Goal: Browse casually

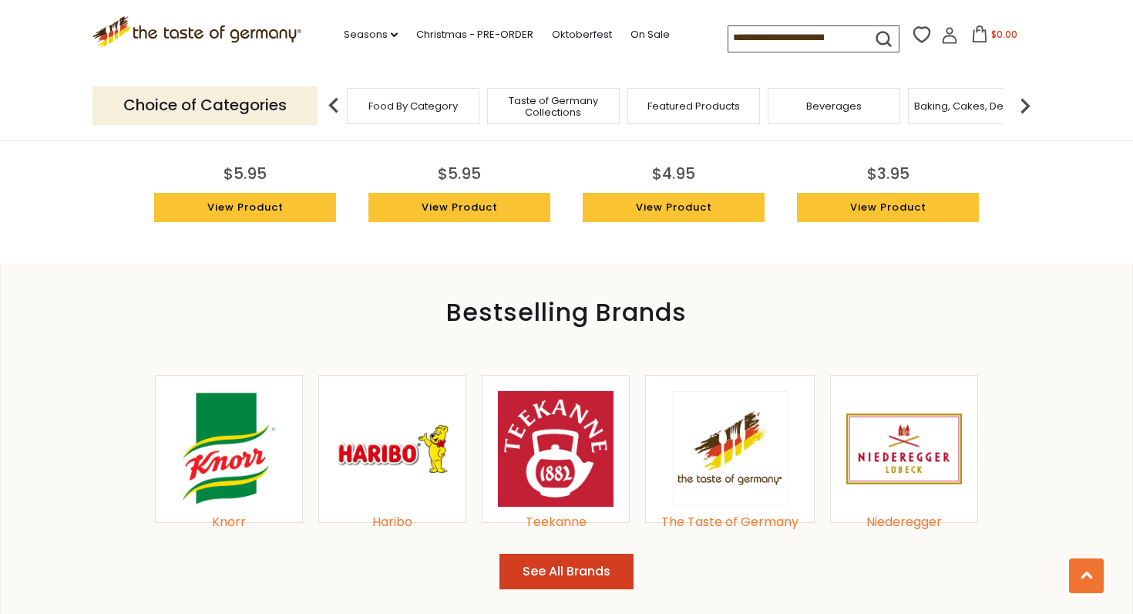
scroll to position [1336, 0]
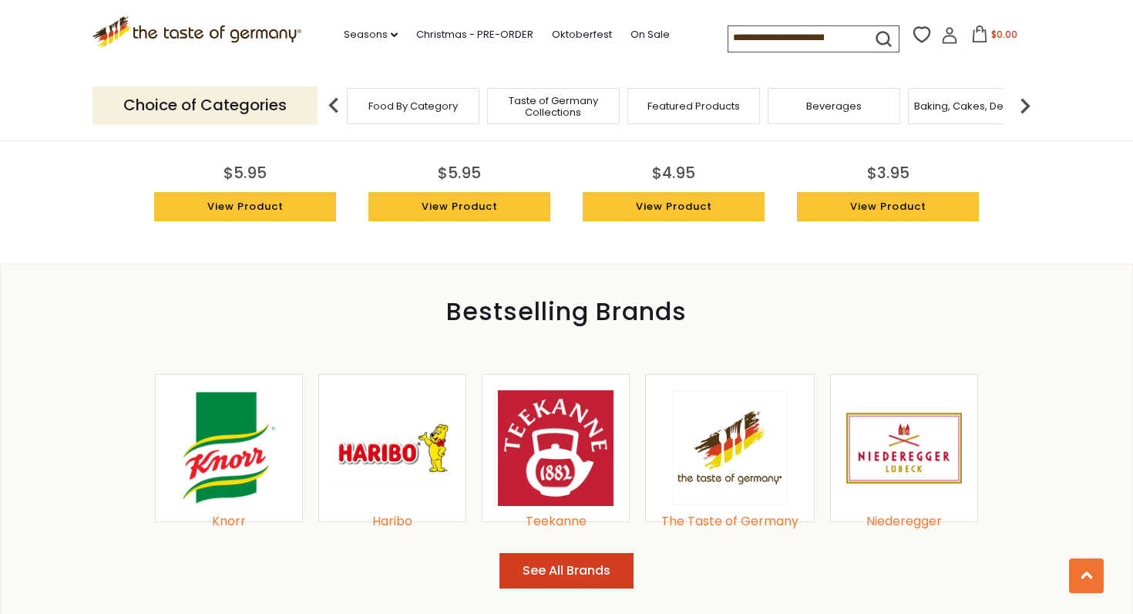
click at [227, 519] on div "Knorr" at bounding box center [229, 521] width 116 height 21
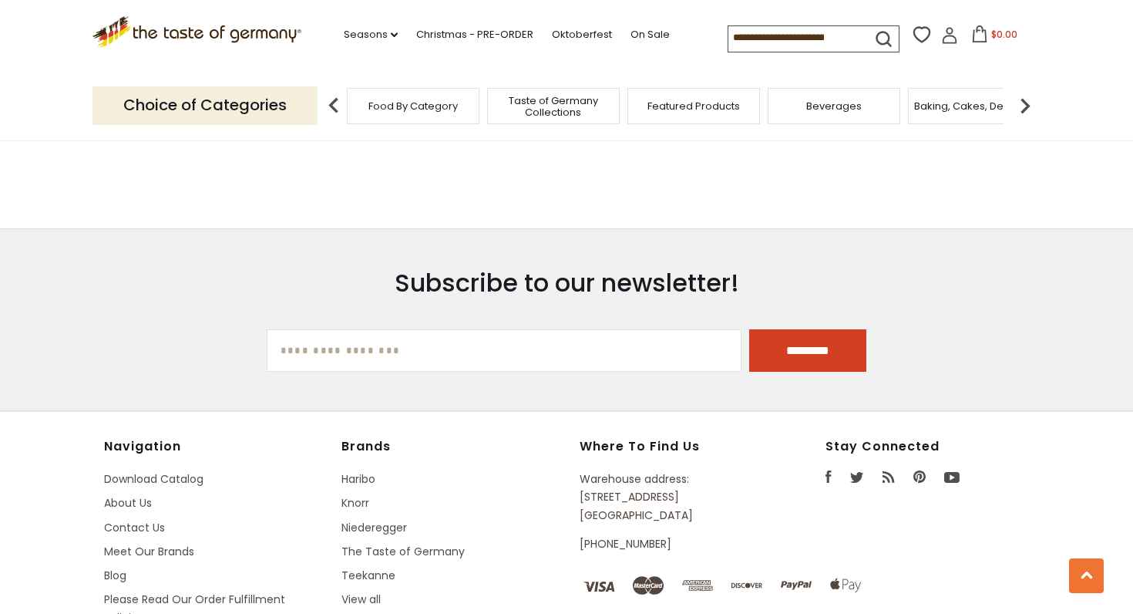
scroll to position [3660, 0]
click at [284, 332] on input "[EMAIL_ADDRESS][DOMAIN_NAME]" at bounding box center [505, 349] width 476 height 42
type input "**********"
click at [798, 328] on input "*********" at bounding box center [807, 349] width 117 height 42
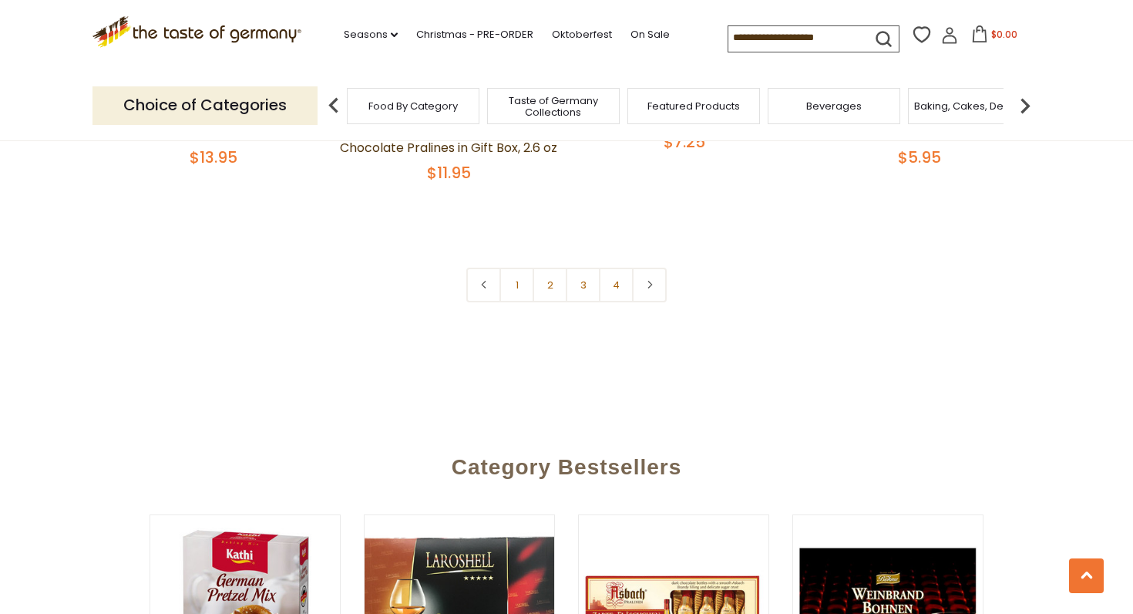
scroll to position [3526, 0]
click at [552, 267] on link "2" at bounding box center [550, 284] width 35 height 35
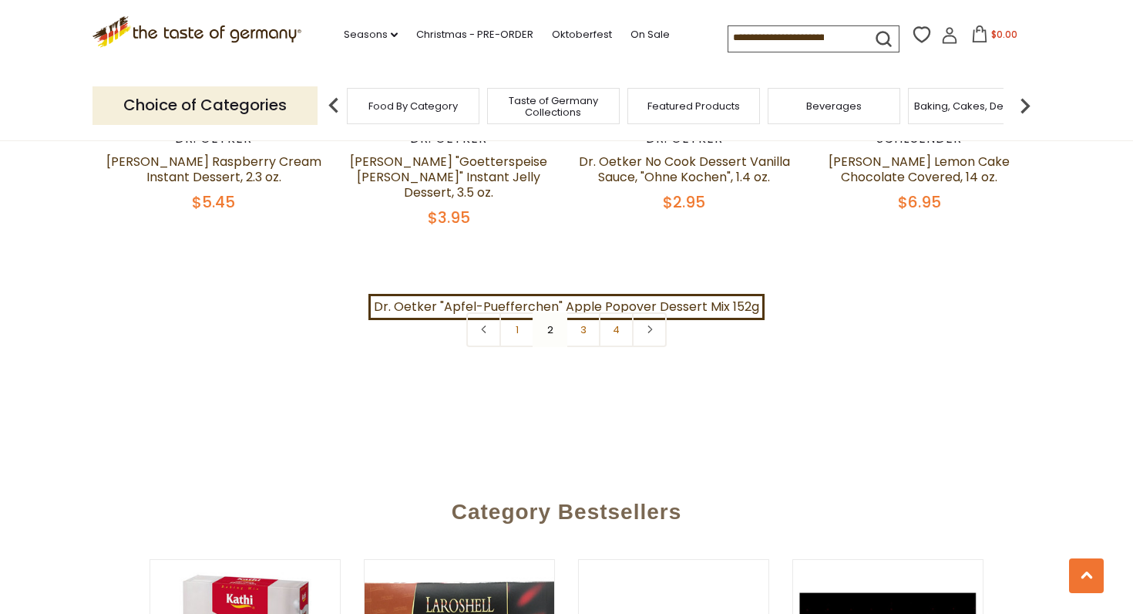
scroll to position [3512, 0]
click at [590, 311] on link "3" at bounding box center [583, 328] width 35 height 35
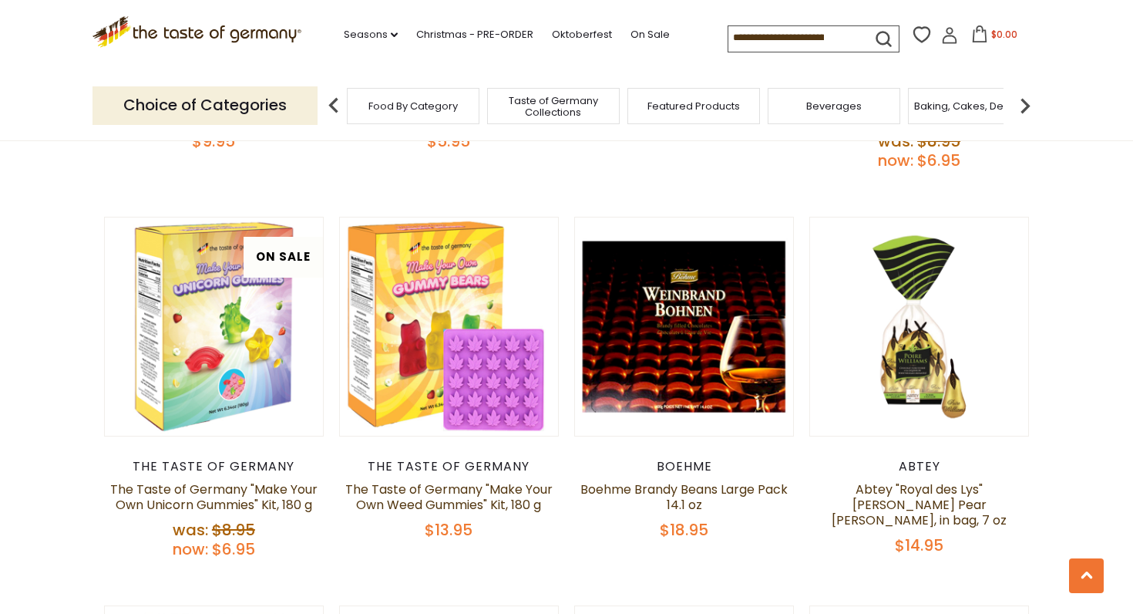
scroll to position [881, 0]
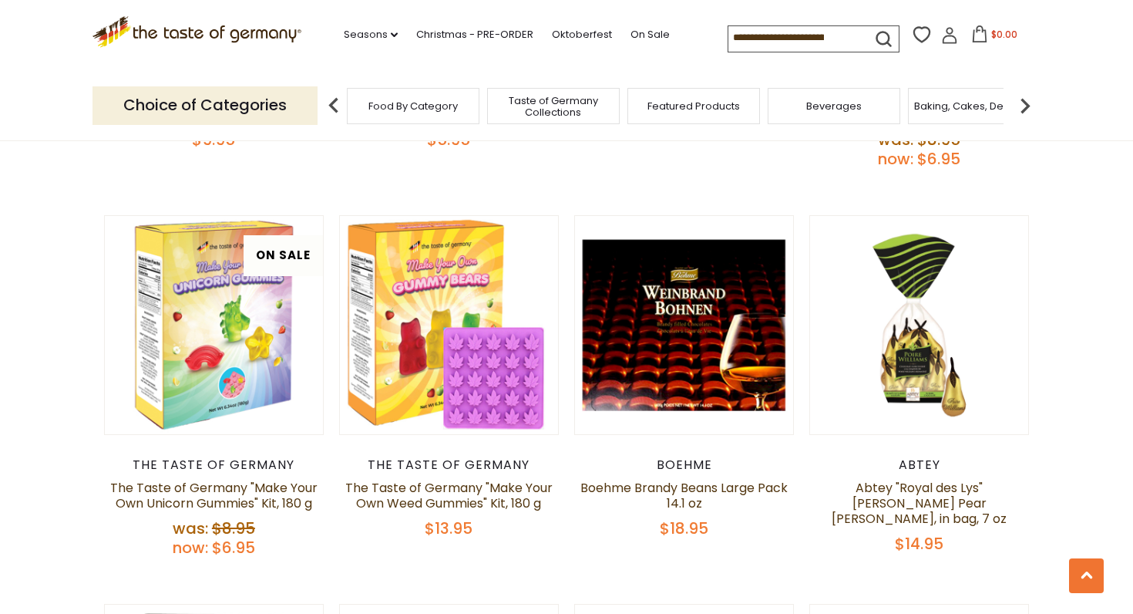
click at [1029, 101] on img at bounding box center [1025, 105] width 31 height 31
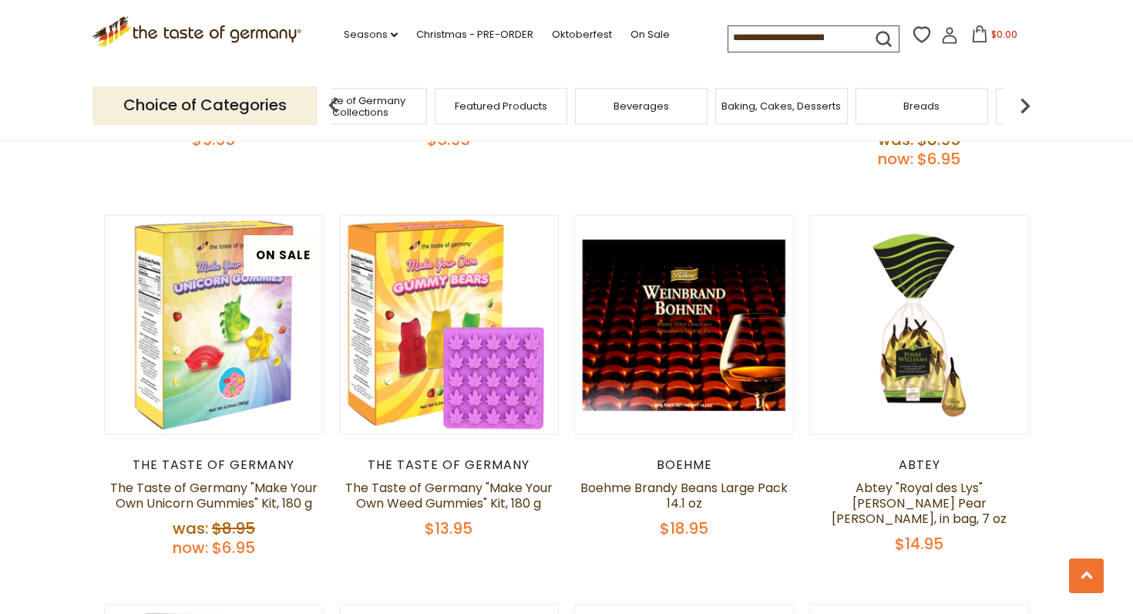
click at [484, 102] on span "Featured Products" at bounding box center [501, 106] width 93 height 12
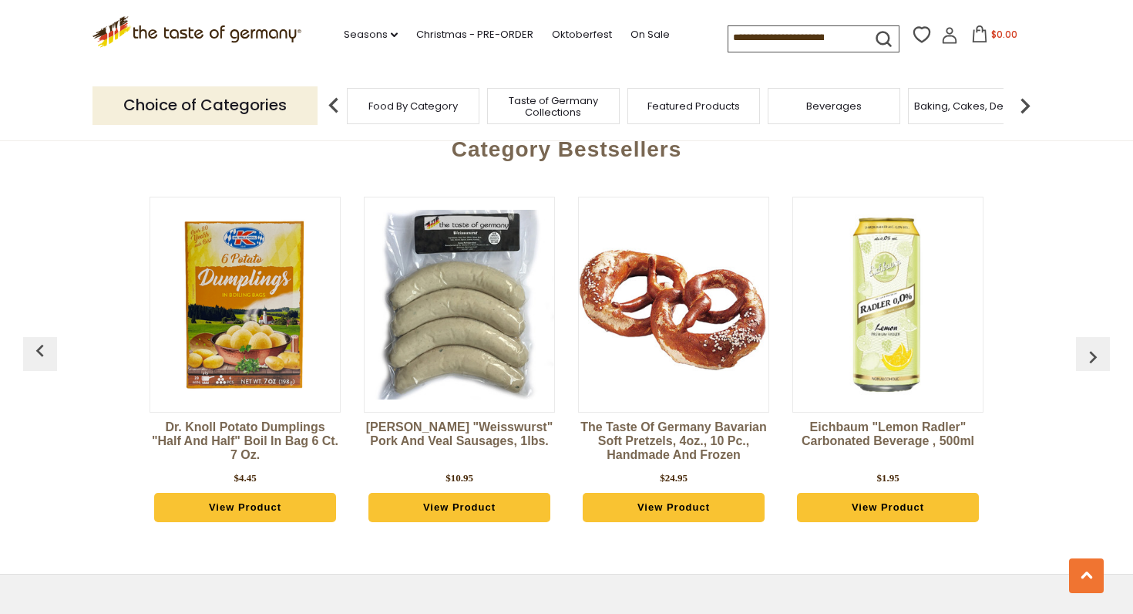
scroll to position [1699, 0]
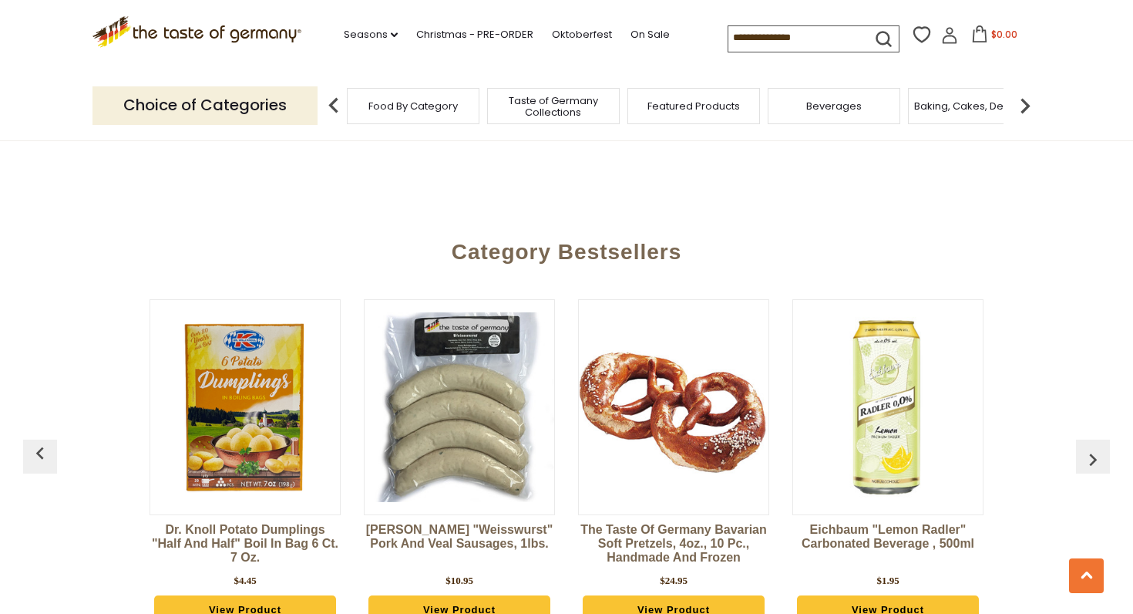
click at [1097, 447] on img "button" at bounding box center [1093, 459] width 25 height 25
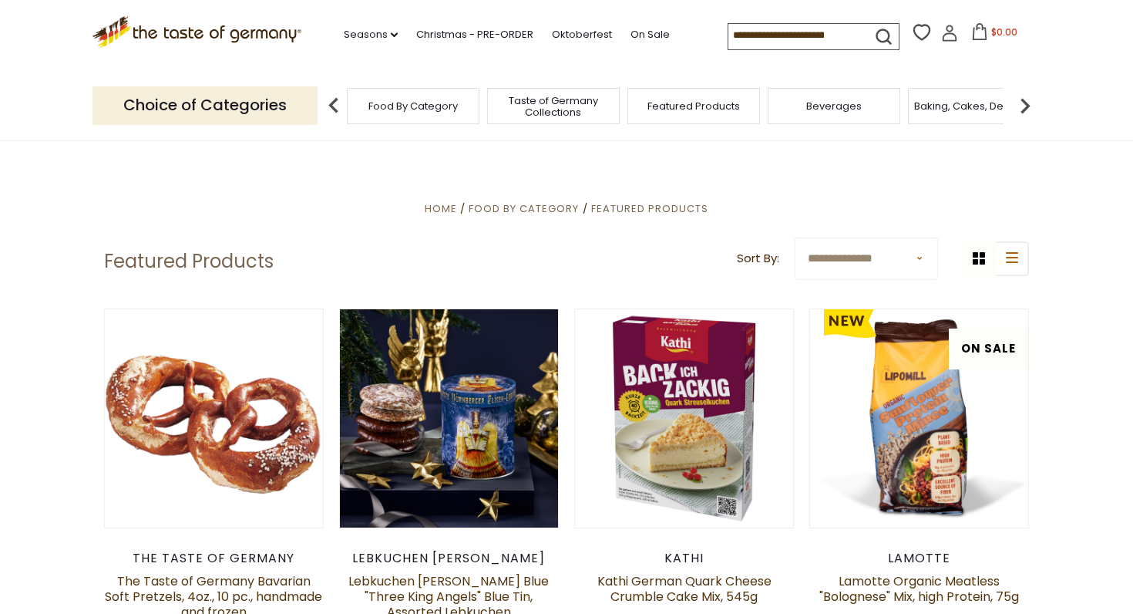
scroll to position [0, 0]
click at [563, 103] on span "Taste of Germany Collections" at bounding box center [545, 106] width 123 height 23
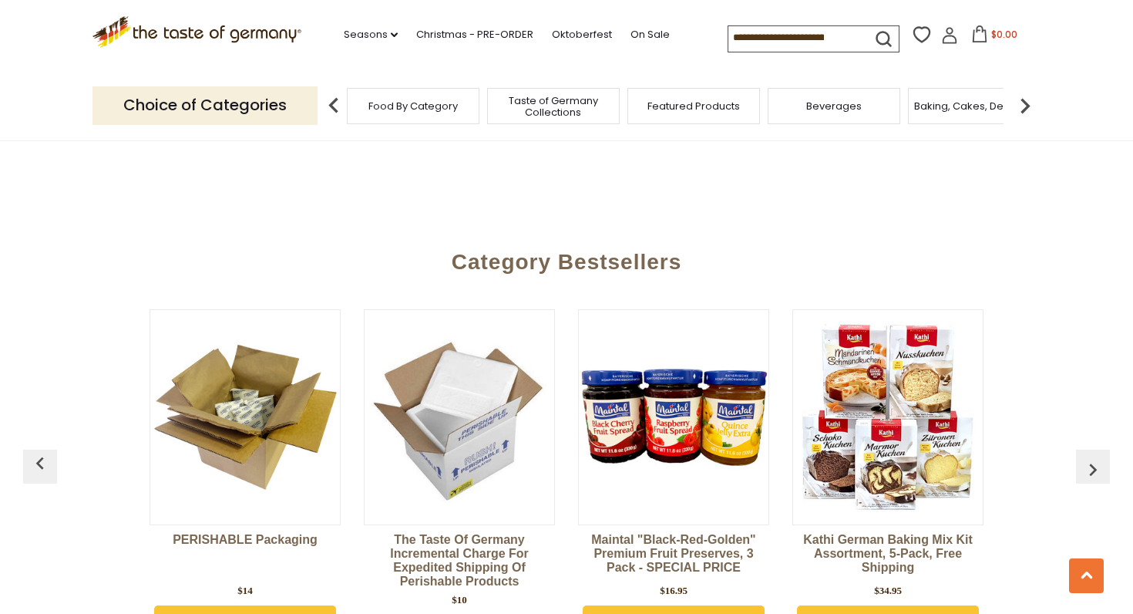
scroll to position [3611, 0]
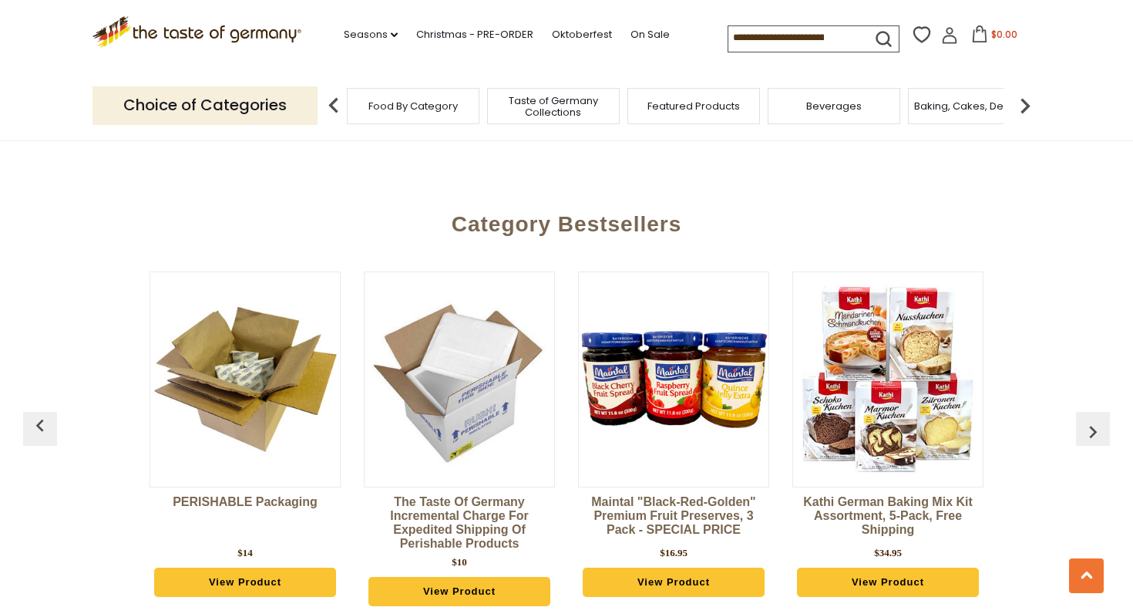
click at [1094, 419] on img "button" at bounding box center [1093, 431] width 25 height 25
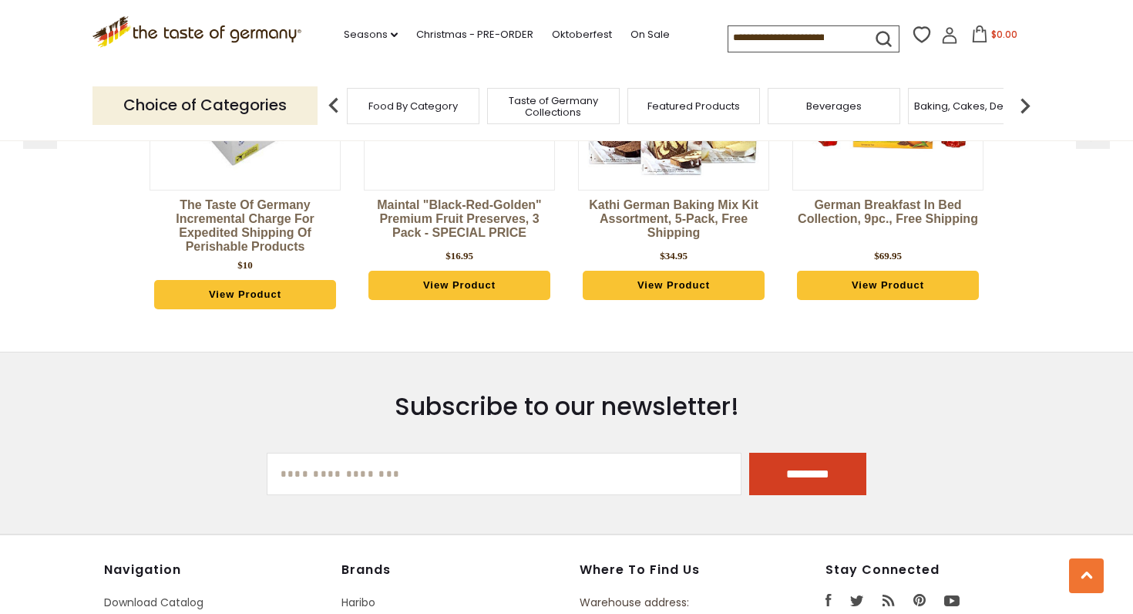
scroll to position [3910, 0]
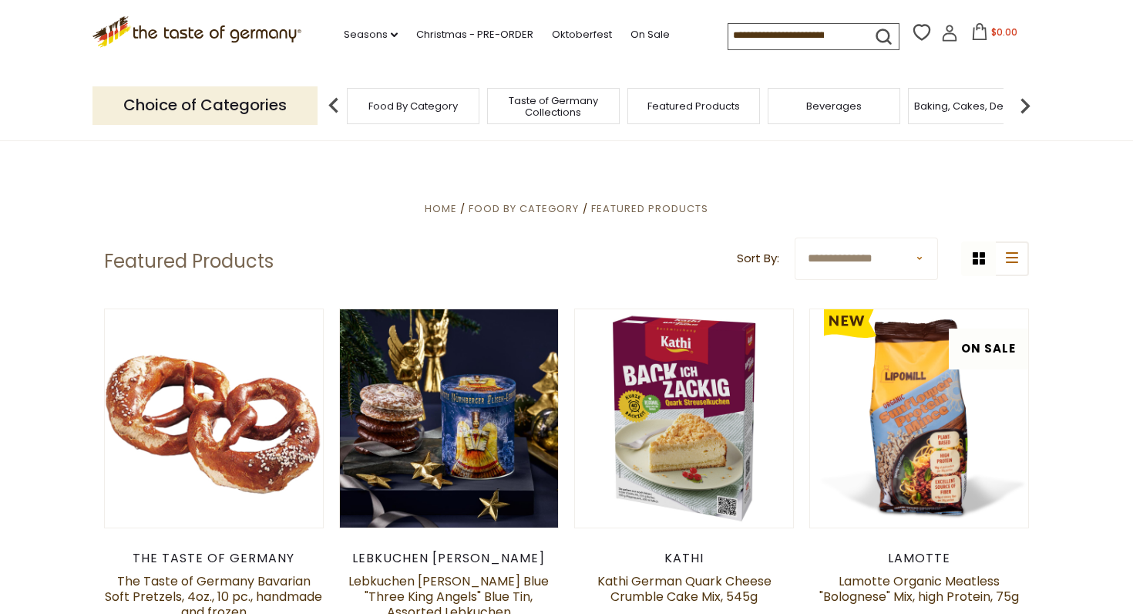
click at [698, 104] on span "Featured Products" at bounding box center [694, 106] width 93 height 12
click at [416, 105] on span "Food By Category" at bounding box center [413, 106] width 89 height 12
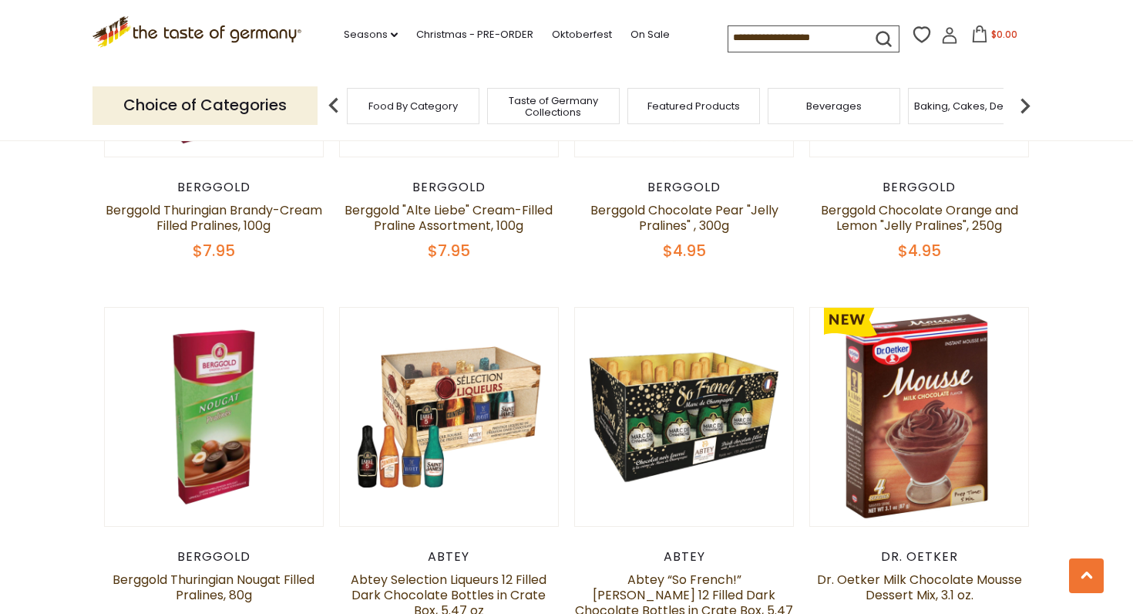
scroll to position [757, 0]
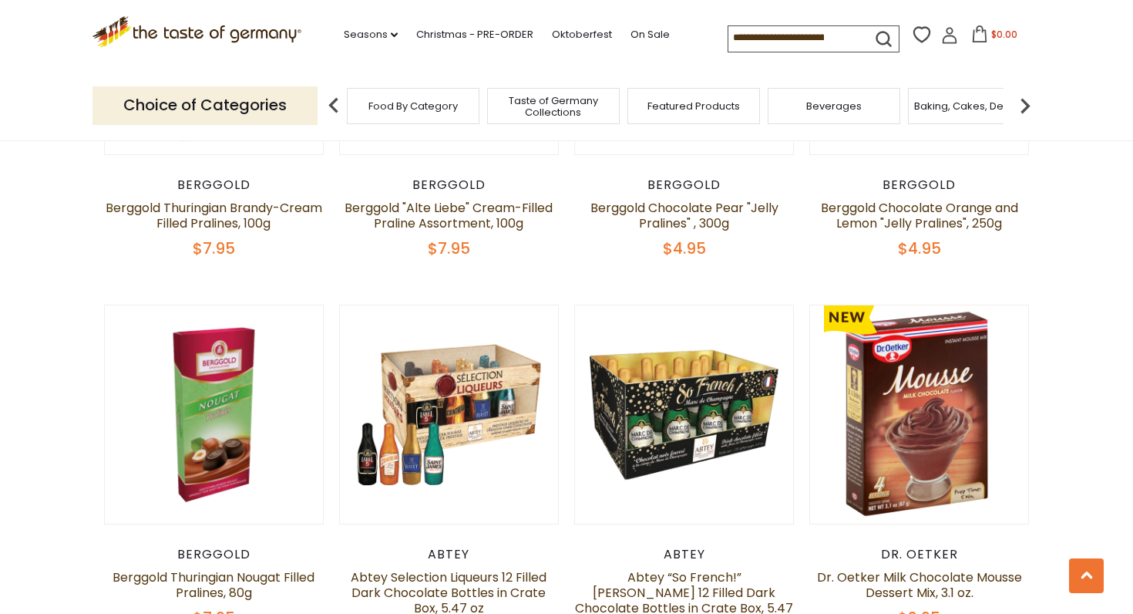
click at [332, 101] on img at bounding box center [333, 105] width 31 height 31
click at [1028, 98] on img at bounding box center [1025, 105] width 31 height 31
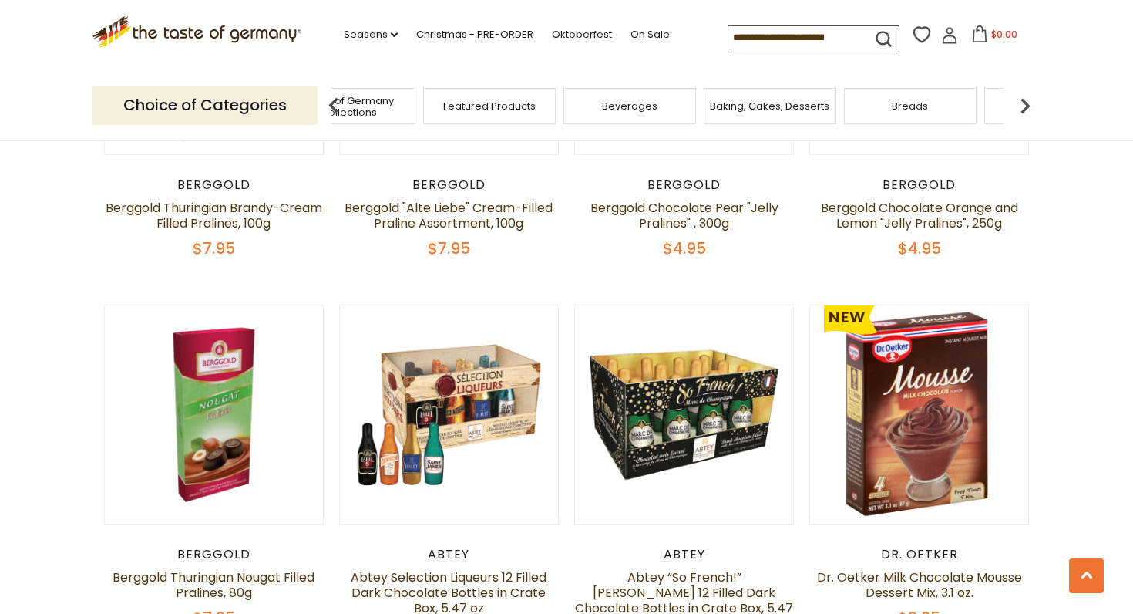
click at [1026, 103] on img at bounding box center [1025, 105] width 31 height 31
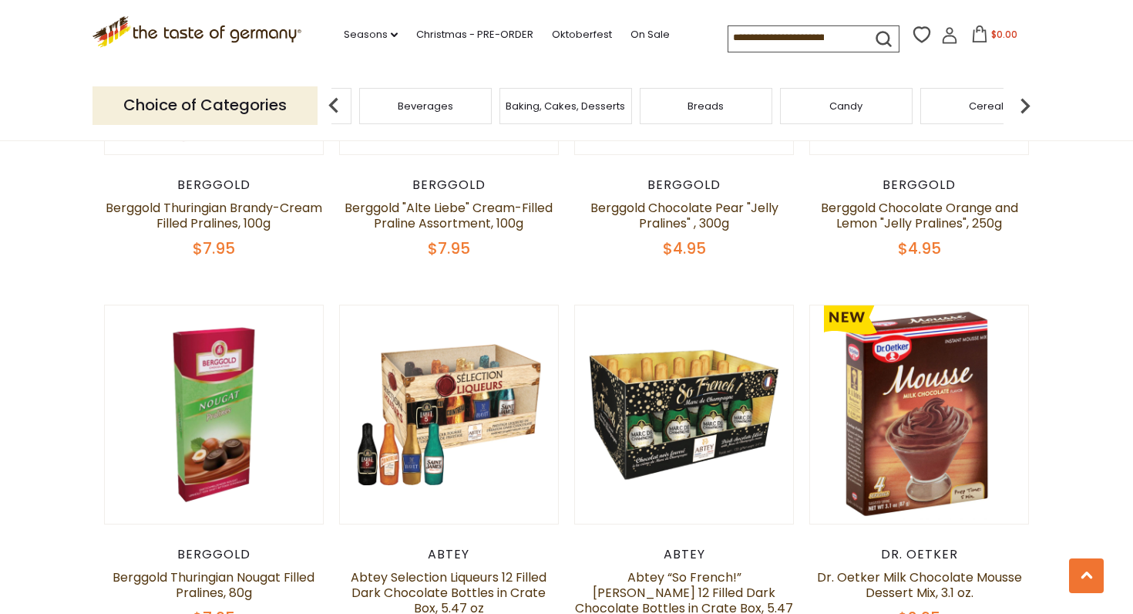
click at [1026, 103] on img at bounding box center [1025, 105] width 31 height 31
click at [1025, 99] on img at bounding box center [1025, 105] width 31 height 31
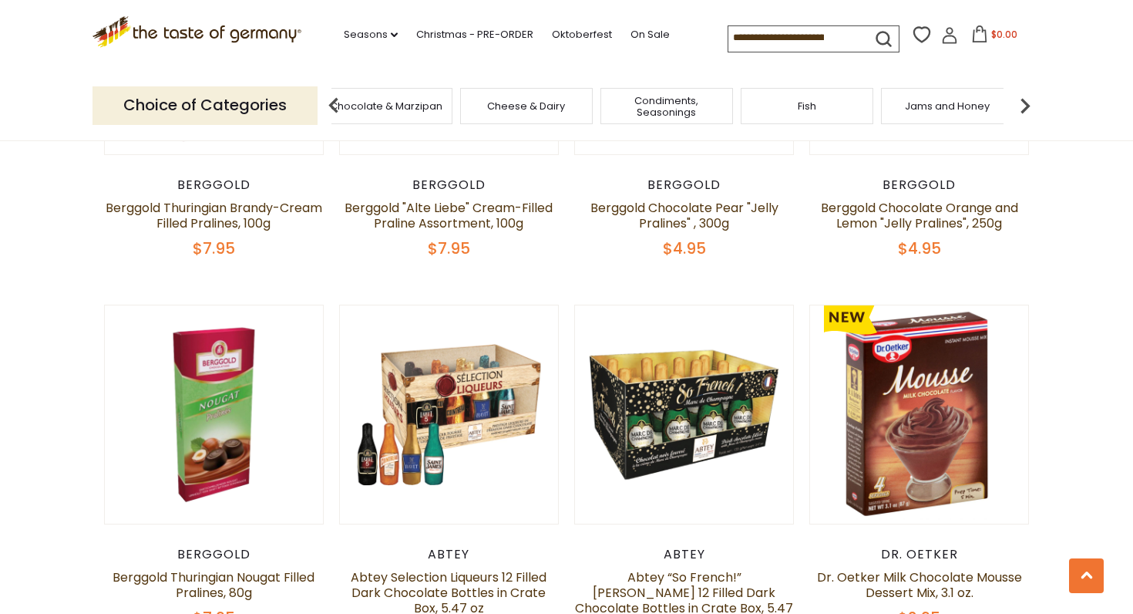
click at [662, 103] on span "Condiments, Seasonings" at bounding box center [666, 106] width 123 height 23
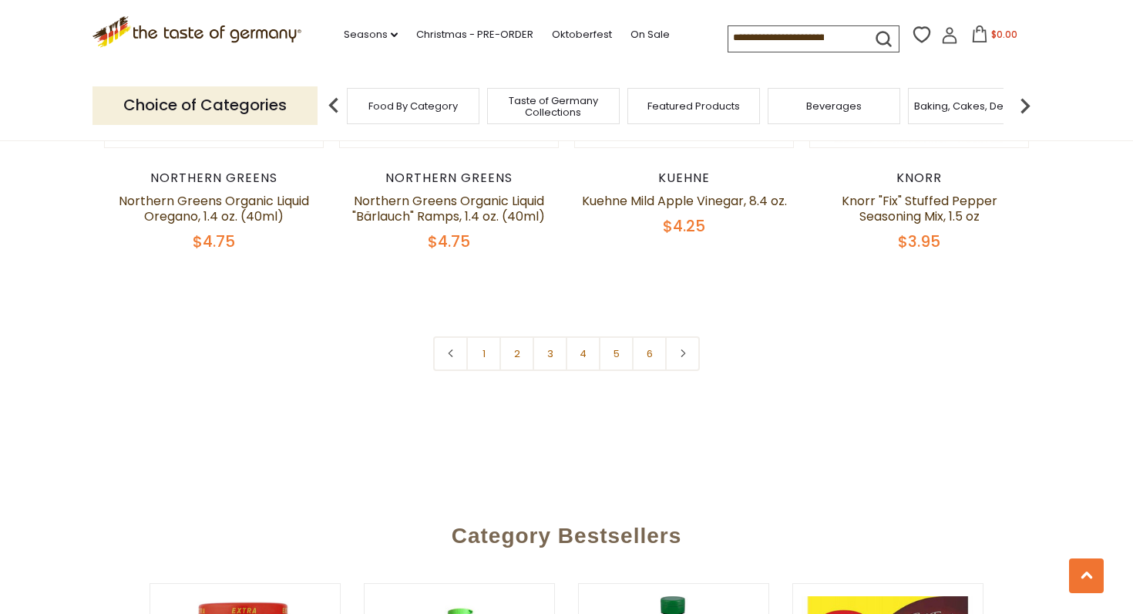
scroll to position [3678, 0]
click at [522, 351] on link "2" at bounding box center [517, 352] width 35 height 35
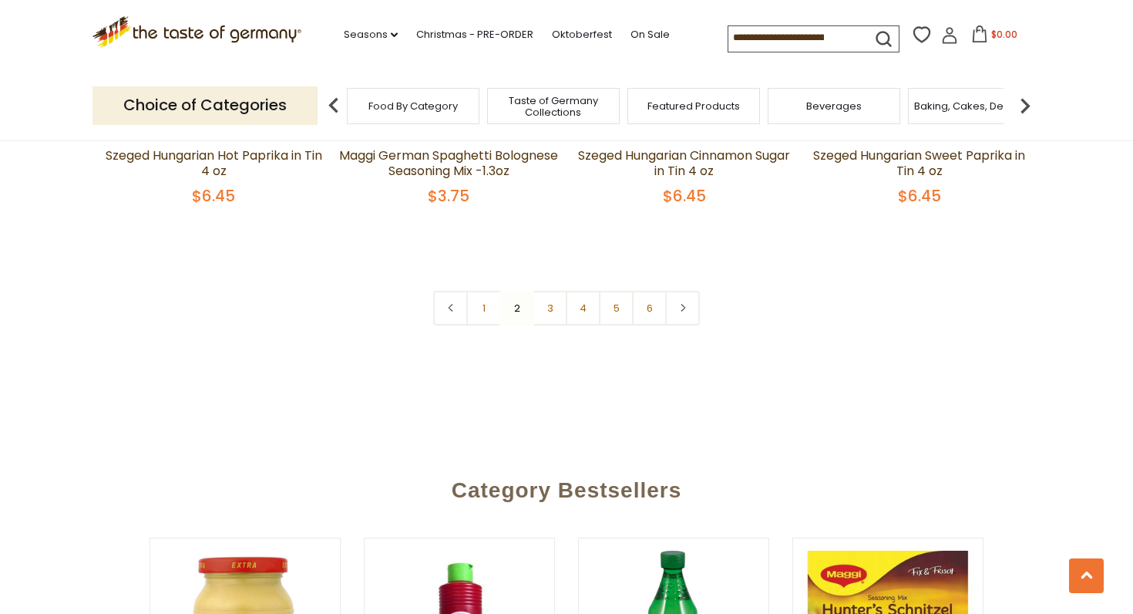
scroll to position [3745, 0]
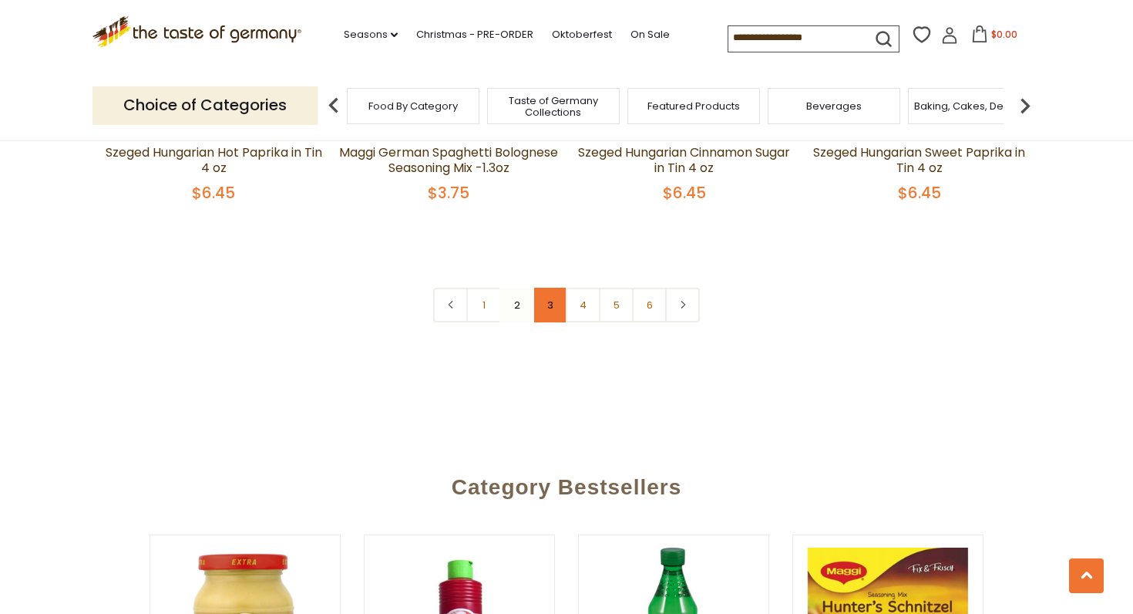
click at [550, 288] on link "3" at bounding box center [550, 305] width 35 height 35
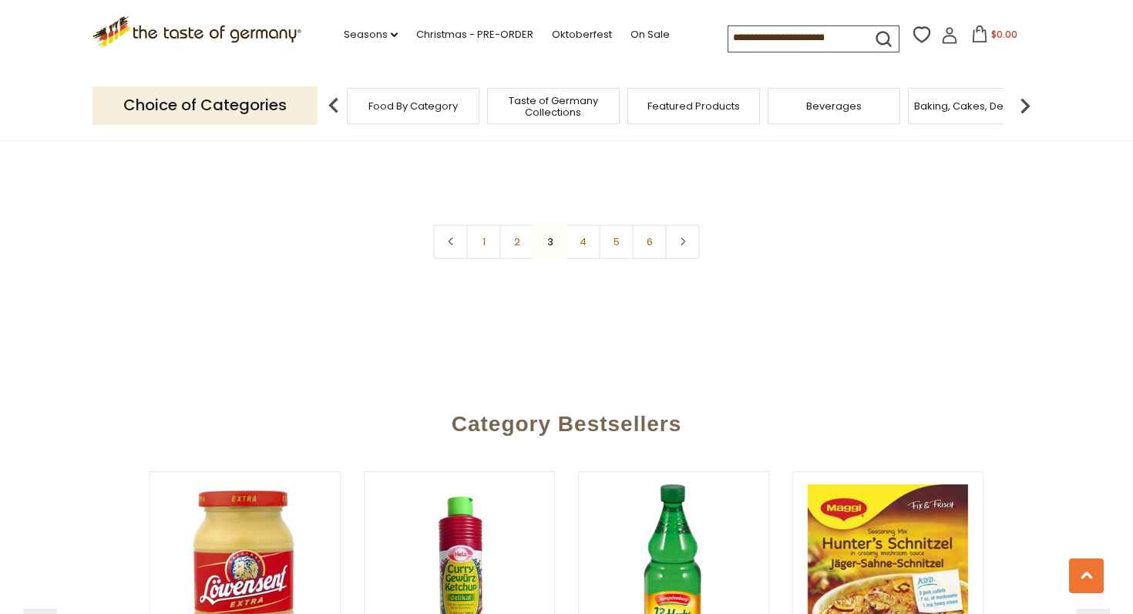
scroll to position [3775, 0]
click at [548, 239] on nav "1 2 3 4 5 6" at bounding box center [566, 241] width 267 height 35
click at [584, 239] on link "4" at bounding box center [583, 241] width 35 height 35
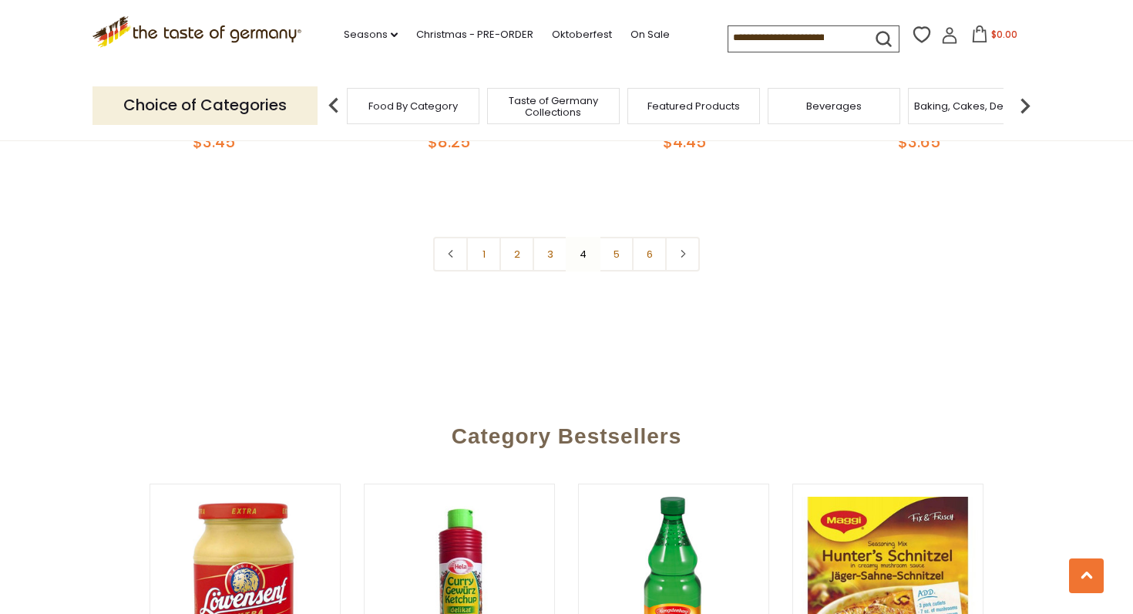
scroll to position [3731, 0]
click at [617, 256] on link "5" at bounding box center [616, 253] width 35 height 35
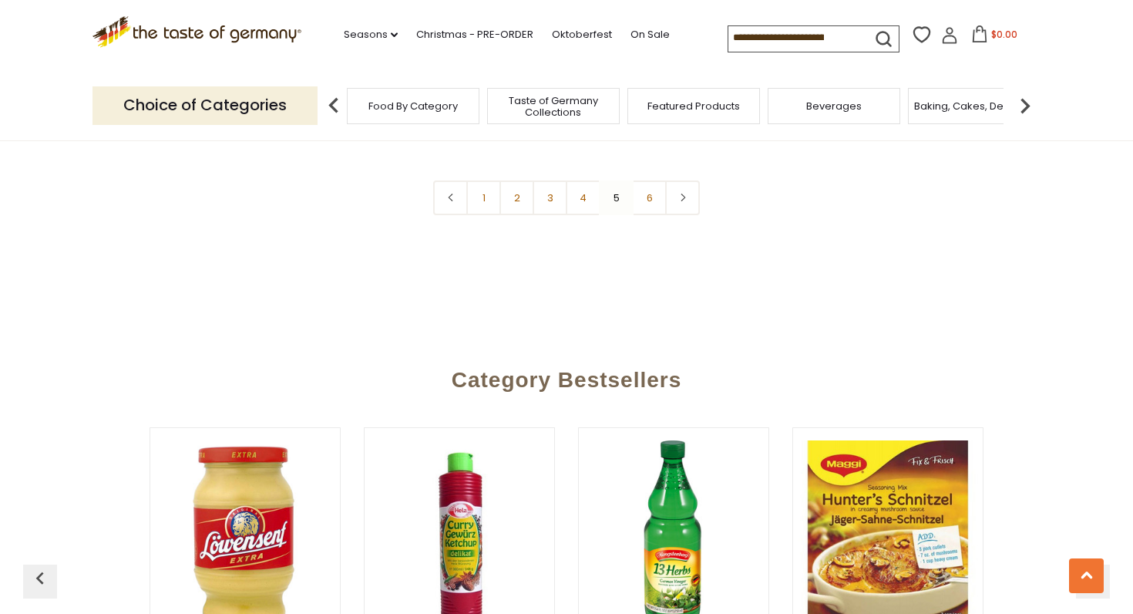
scroll to position [3823, 0]
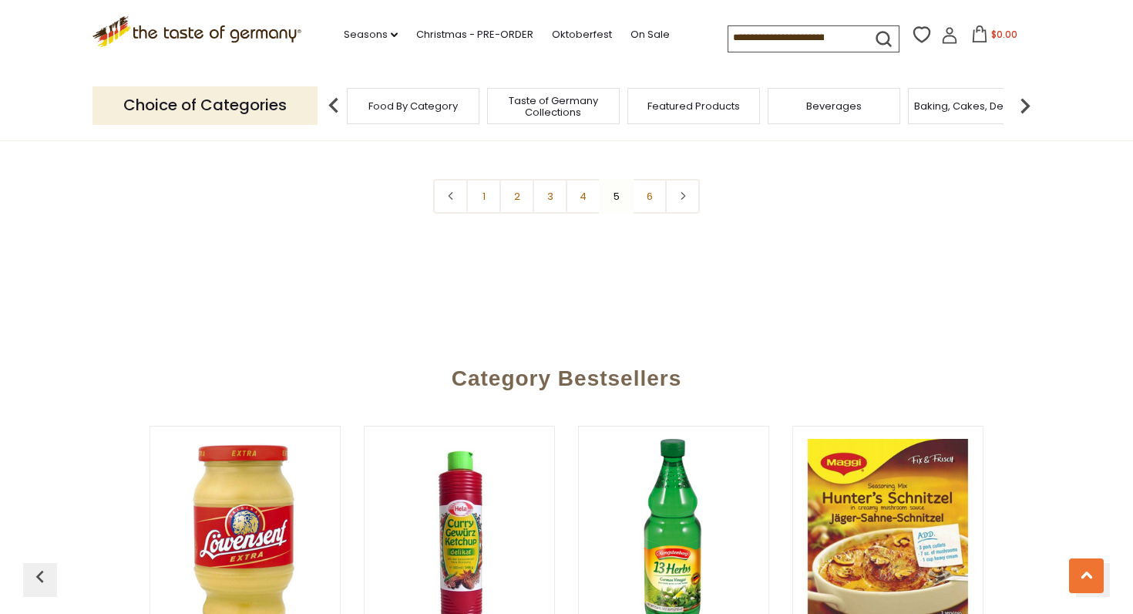
click at [619, 179] on nav "1 2 3 4 5 6" at bounding box center [566, 196] width 267 height 35
click at [652, 179] on link "6" at bounding box center [649, 196] width 35 height 35
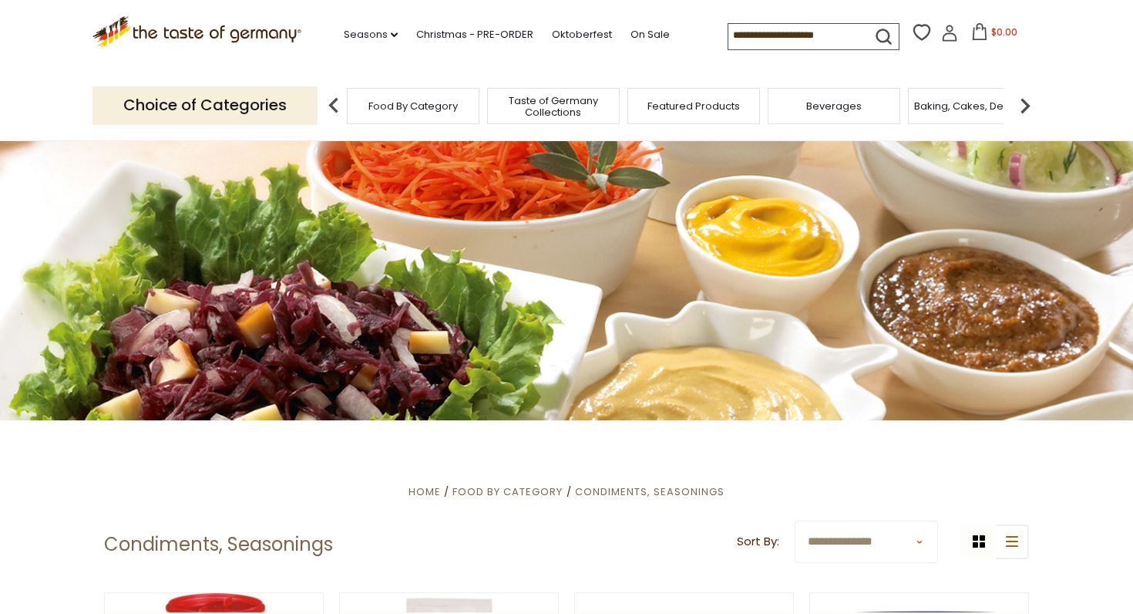
scroll to position [0, 0]
click at [1027, 102] on img at bounding box center [1025, 105] width 31 height 31
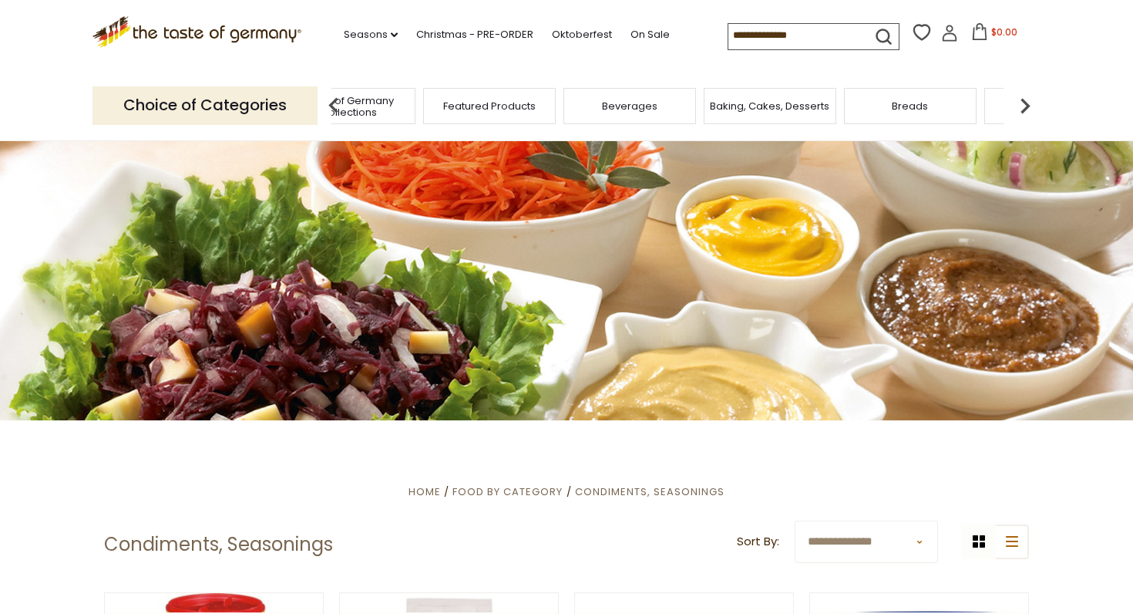
click at [1027, 103] on img at bounding box center [1025, 105] width 31 height 31
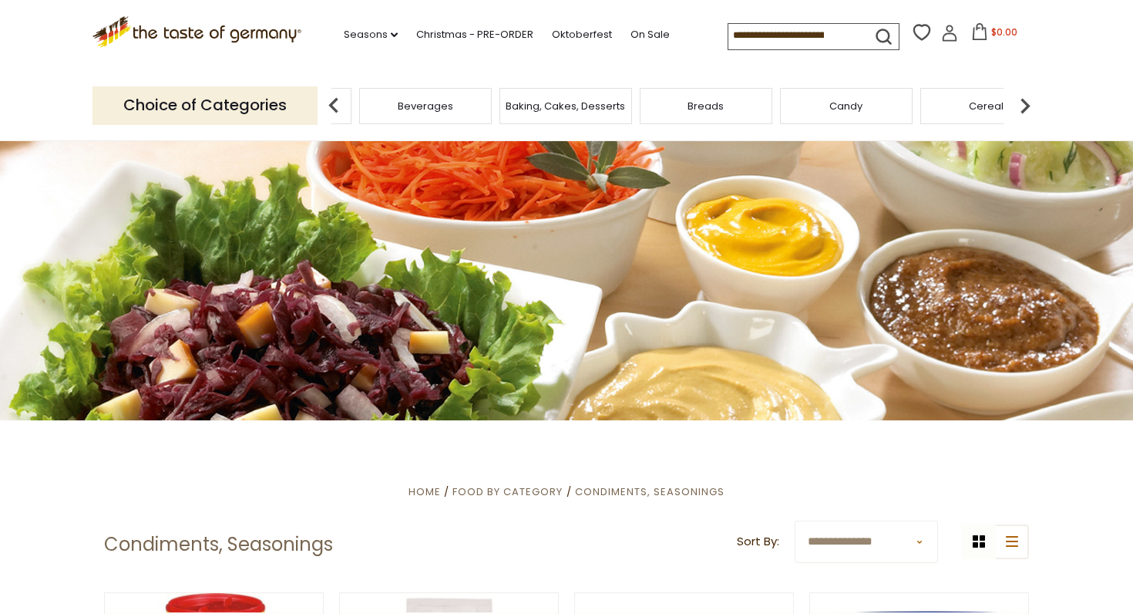
click at [1027, 103] on img at bounding box center [1025, 105] width 31 height 31
click at [937, 106] on span "Cheese & Dairy" at bounding box center [935, 106] width 78 height 12
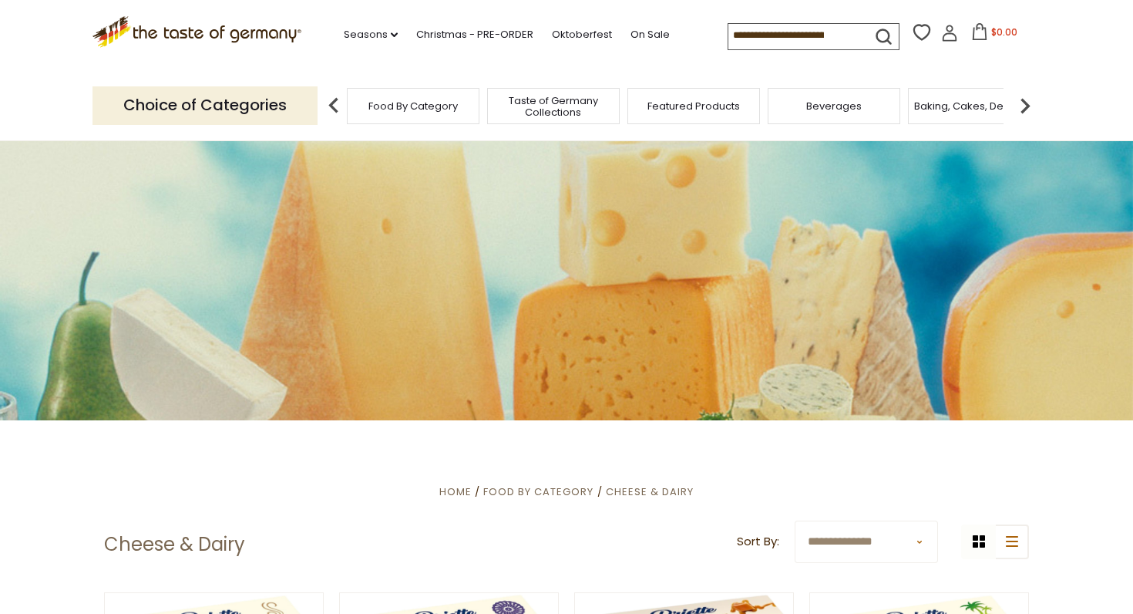
click at [1028, 102] on img at bounding box center [1025, 105] width 31 height 31
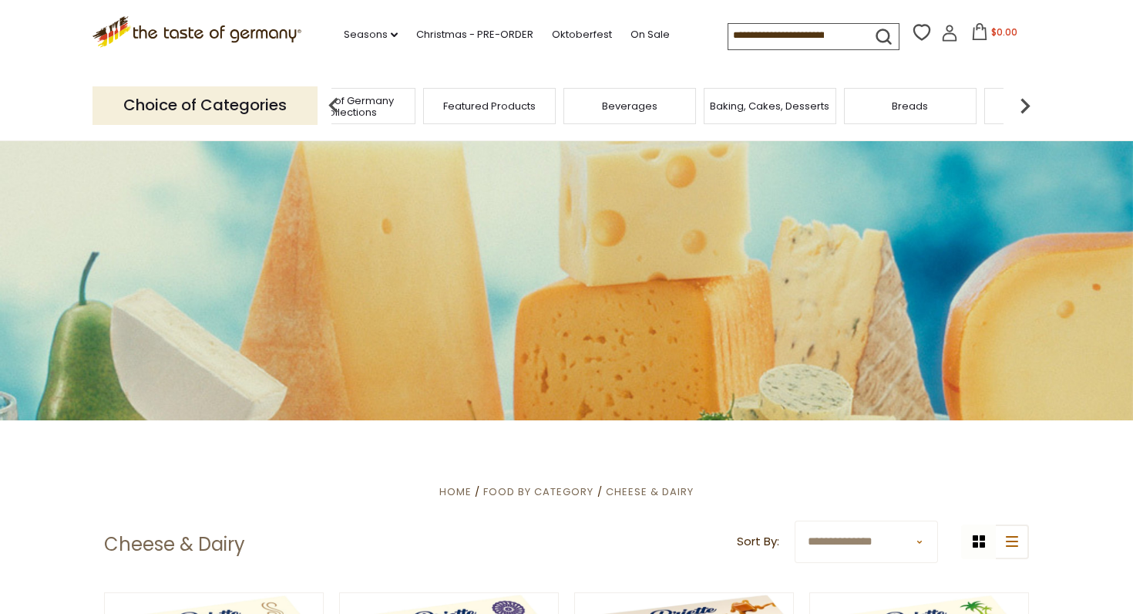
click at [1028, 102] on img at bounding box center [1025, 105] width 31 height 31
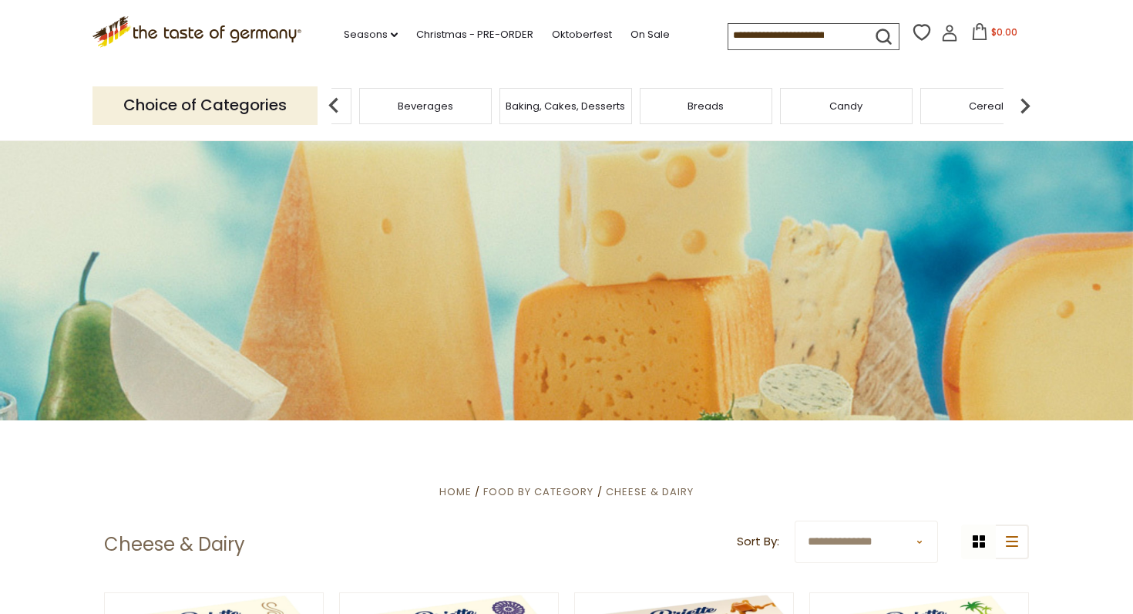
click at [696, 104] on span "Breads" at bounding box center [706, 106] width 36 height 12
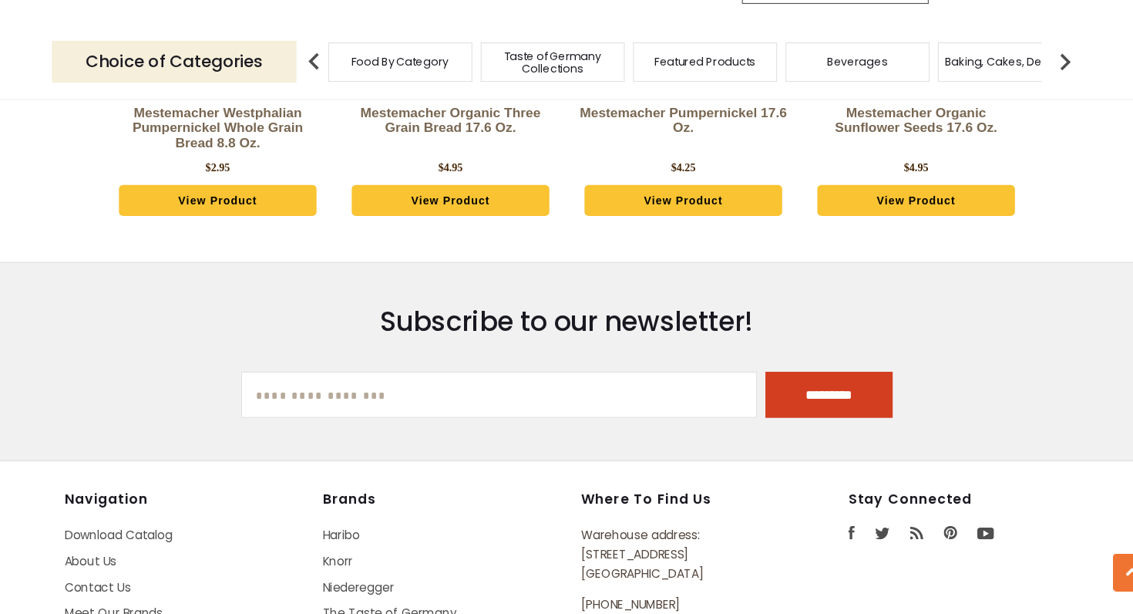
scroll to position [4309, 0]
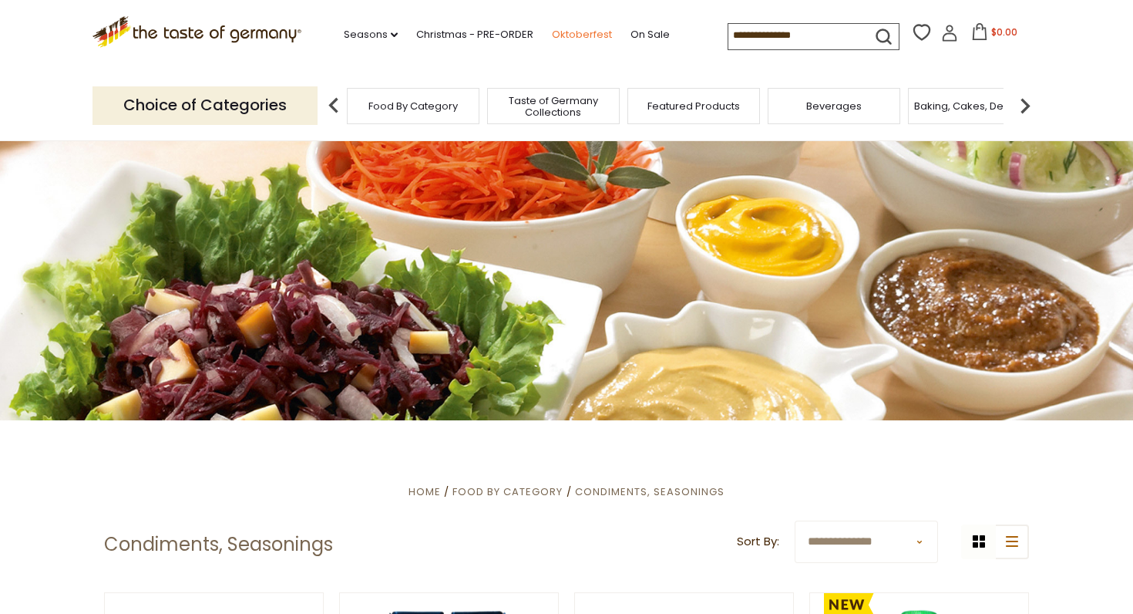
click at [552, 33] on link "Oktoberfest" at bounding box center [582, 34] width 60 height 17
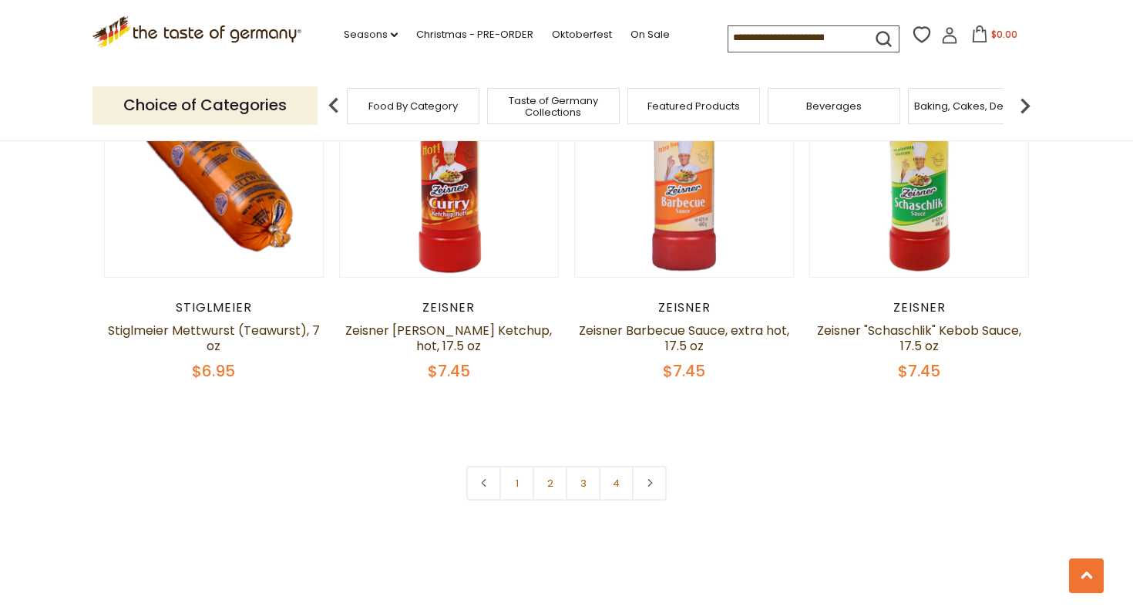
scroll to position [3616, 0]
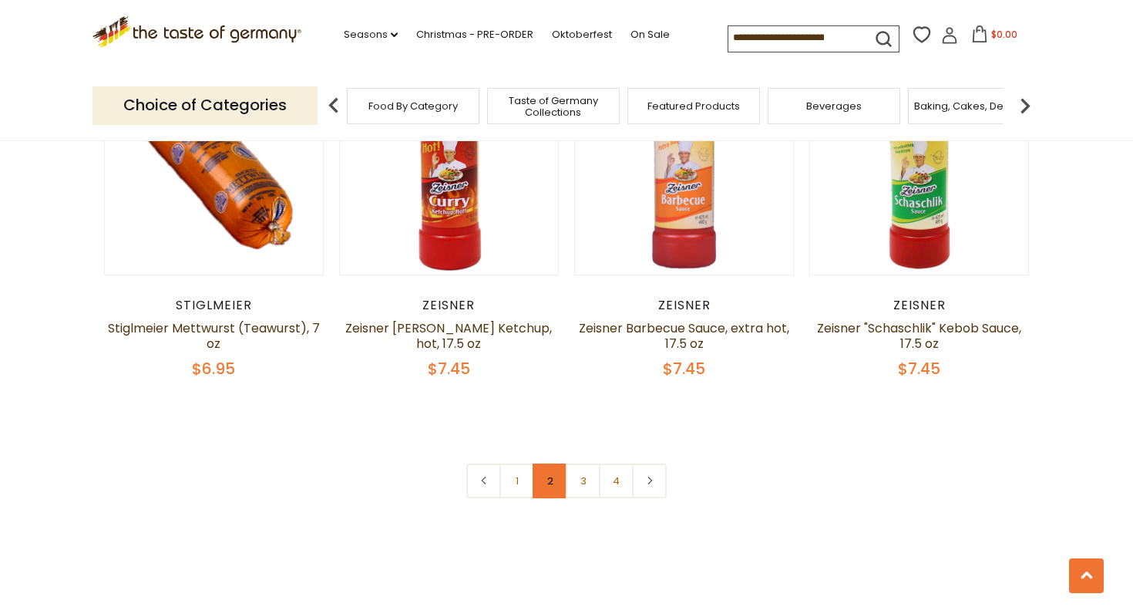
click at [546, 463] on link "2" at bounding box center [550, 480] width 35 height 35
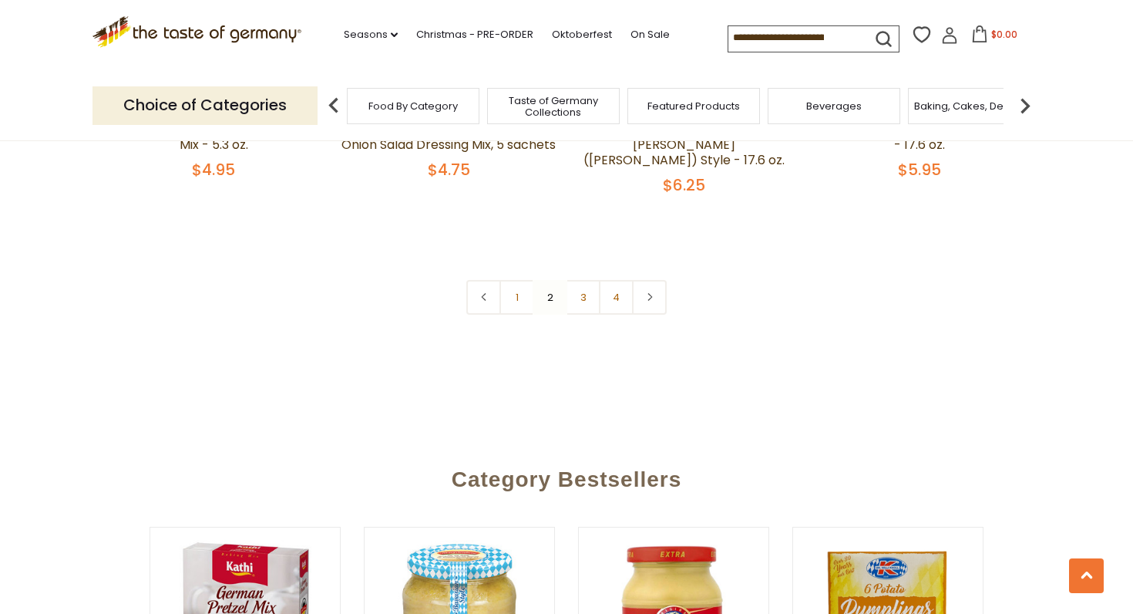
scroll to position [3843, 0]
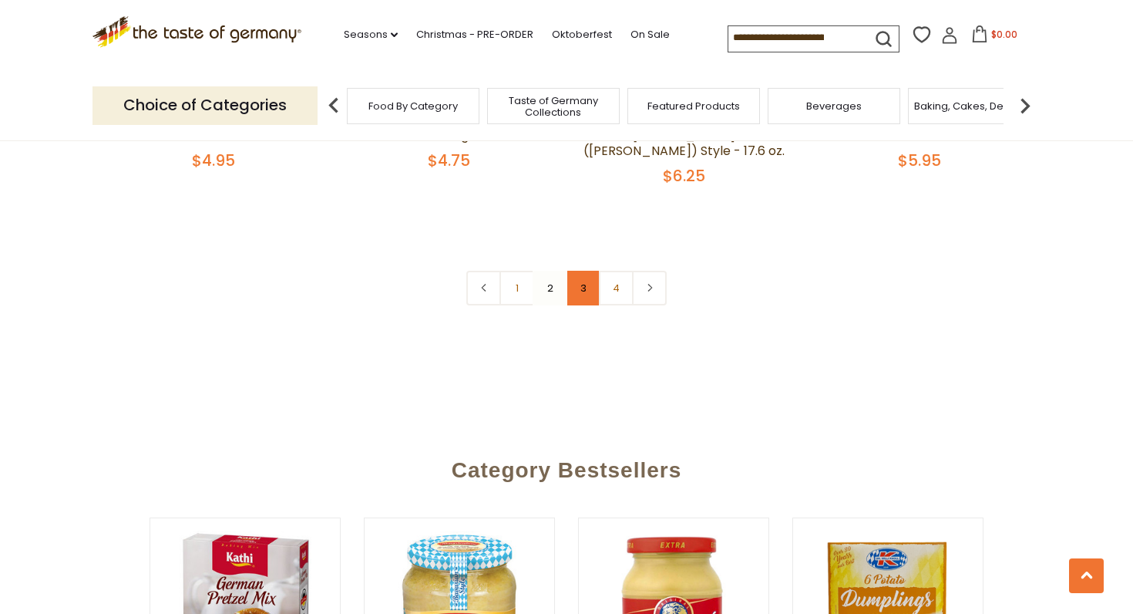
click at [586, 271] on link "3" at bounding box center [583, 288] width 35 height 35
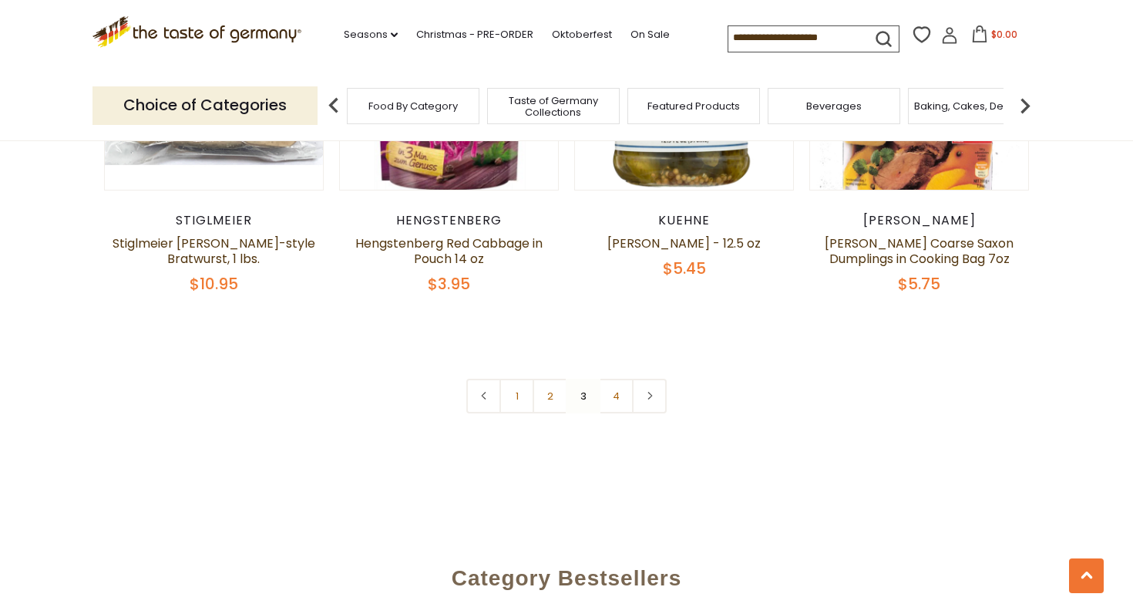
scroll to position [3607, 0]
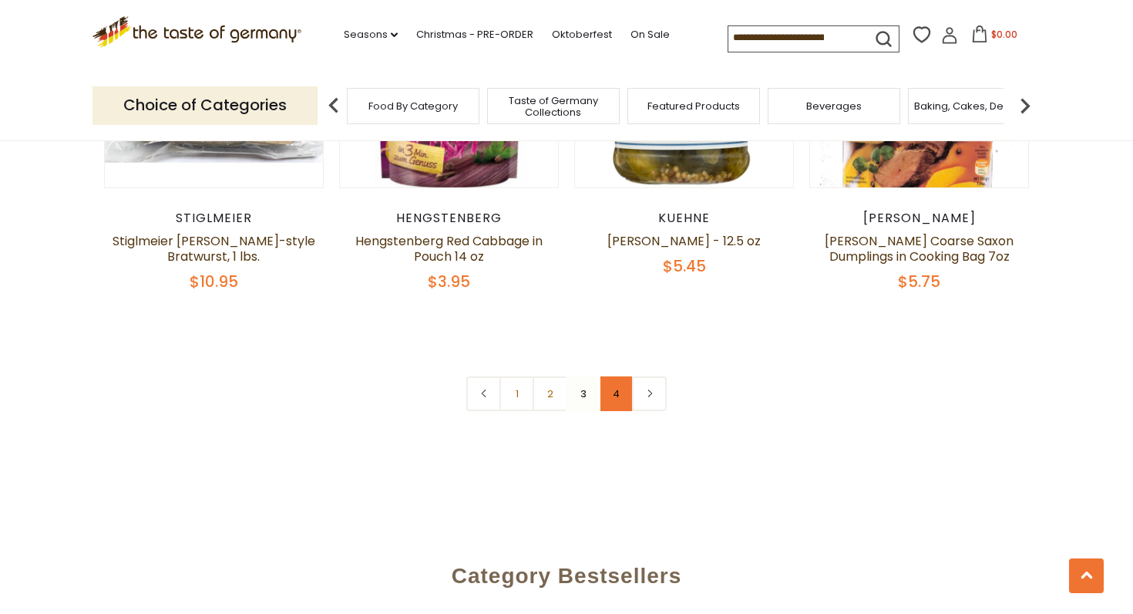
click at [618, 382] on link "4" at bounding box center [616, 393] width 35 height 35
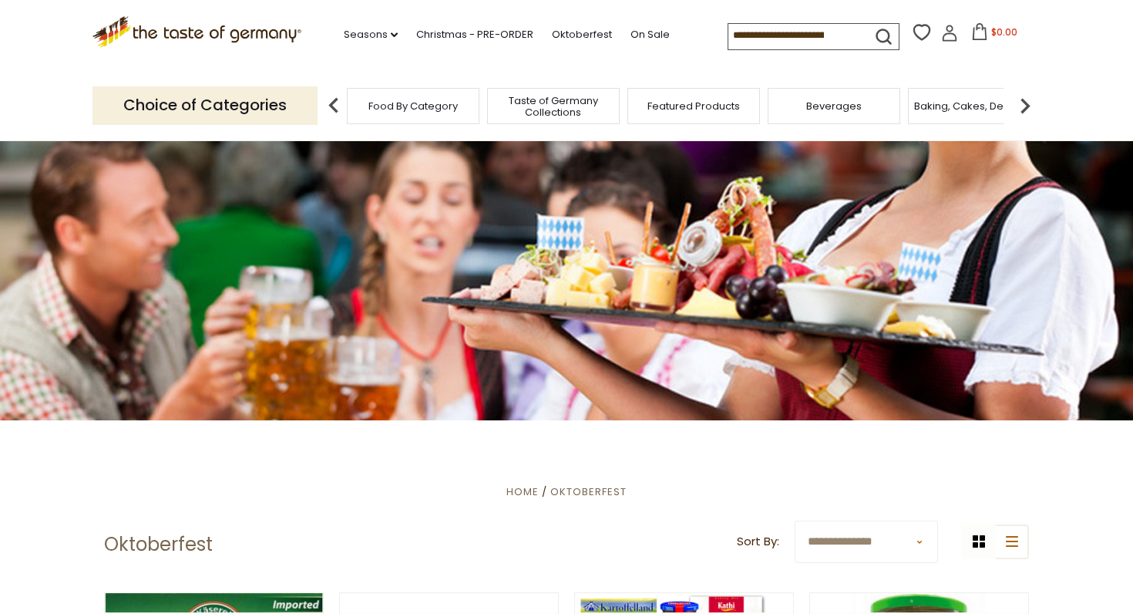
scroll to position [0, 0]
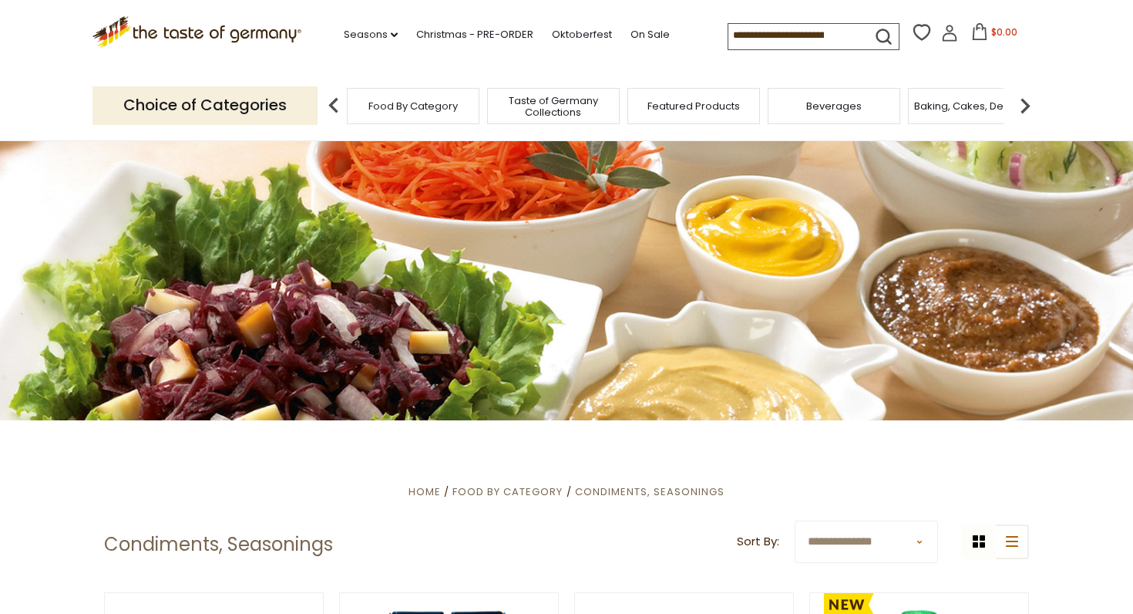
click at [413, 103] on span "Food By Category" at bounding box center [413, 106] width 89 height 12
